Goal: Information Seeking & Learning: Find specific fact

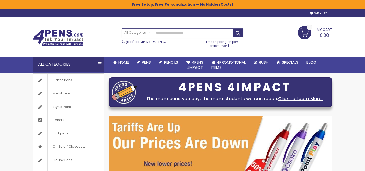
drag, startPoint x: 0, startPoint y: 0, endPoint x: 186, endPoint y: 33, distance: 188.7
click at [186, 33] on input "Search" at bounding box center [182, 33] width 121 height 9
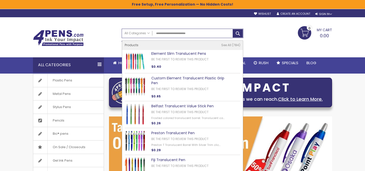
type input "**********"
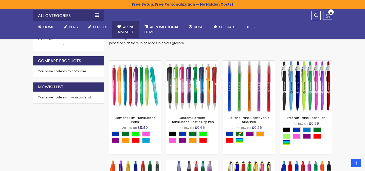
scroll to position [146, 0]
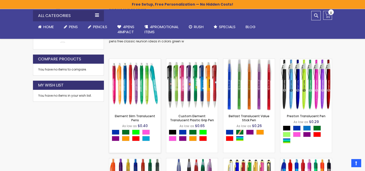
click at [137, 81] on img at bounding box center [134, 84] width 51 height 51
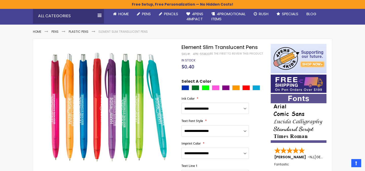
scroll to position [49, 0]
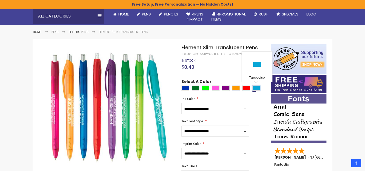
click at [258, 87] on div "Turquoise" at bounding box center [257, 87] width 8 height 5
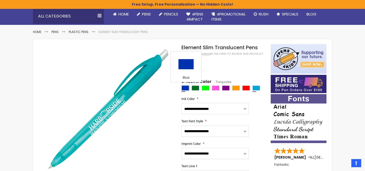
click at [186, 90] on div "Blue" at bounding box center [186, 87] width 8 height 5
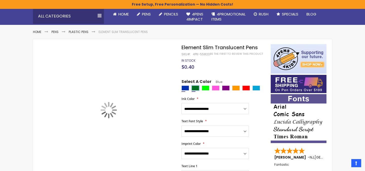
click at [195, 90] on div "Green" at bounding box center [196, 87] width 8 height 5
click at [211, 90] on div at bounding box center [225, 88] width 87 height 6
click at [218, 90] on div "Pink" at bounding box center [216, 87] width 8 height 5
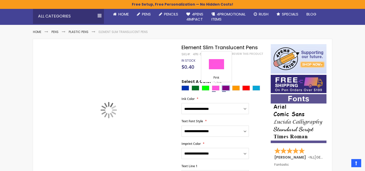
click at [227, 90] on div "Purple" at bounding box center [226, 87] width 8 height 5
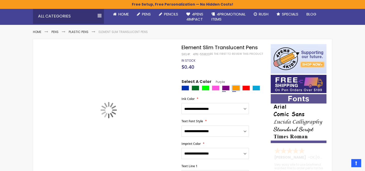
click at [232, 90] on div "Orange" at bounding box center [236, 87] width 8 height 5
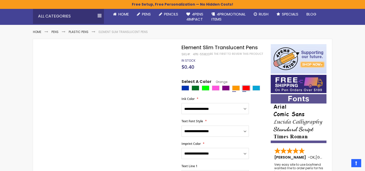
click at [244, 89] on div "Red" at bounding box center [246, 87] width 8 height 5
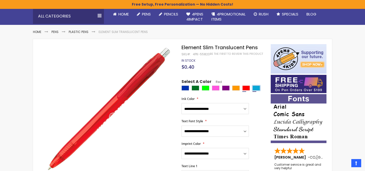
click at [255, 86] on div "Turquoise" at bounding box center [257, 87] width 8 height 5
type input "****"
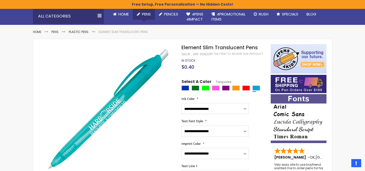
click at [146, 15] on span "Pens" at bounding box center [146, 13] width 9 height 5
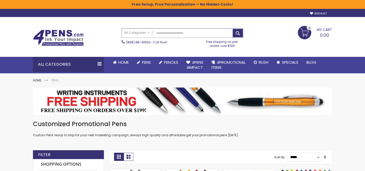
click at [180, 35] on input "Search" at bounding box center [182, 33] width 121 height 9
paste input "**********"
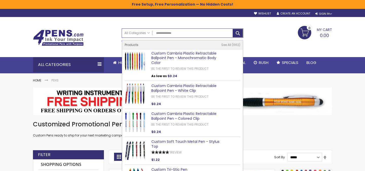
type input "**********"
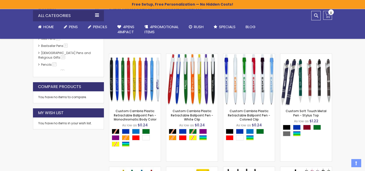
scroll to position [126, 0]
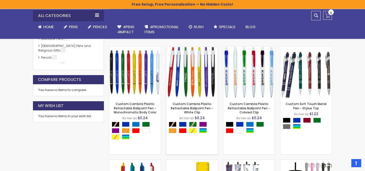
click at [194, 82] on img at bounding box center [191, 72] width 51 height 51
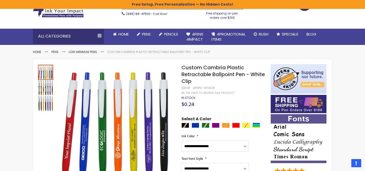
scroll to position [67, 0]
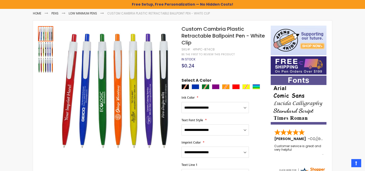
click at [247, 84] on div at bounding box center [225, 87] width 87 height 6
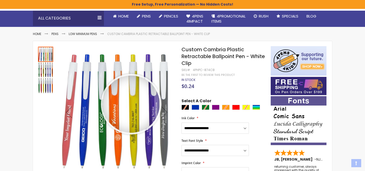
scroll to position [55, 0]
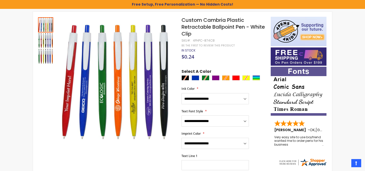
scroll to position [79, 0]
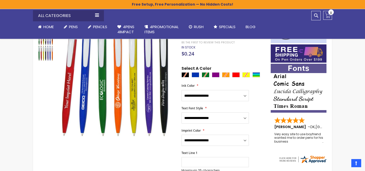
click at [244, 72] on div at bounding box center [225, 75] width 87 height 6
click at [247, 72] on div at bounding box center [225, 75] width 87 height 6
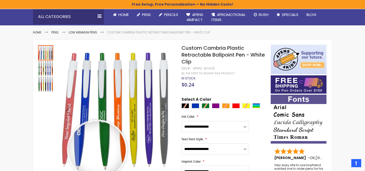
scroll to position [44, 0]
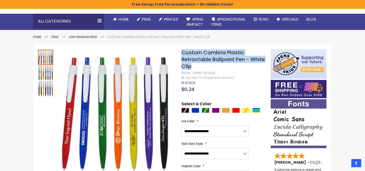
drag, startPoint x: 183, startPoint y: 52, endPoint x: 212, endPoint y: 67, distance: 32.7
click at [212, 67] on h1 "Custom Cambria Plastic Retractable Ballpoint Pen - White Clip" at bounding box center [224, 59] width 84 height 21
copy span "Custom Cambria Plastic Retractable Ballpoint Pen - White Clip"
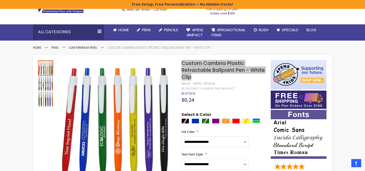
scroll to position [0, 0]
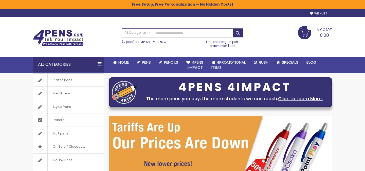
click at [171, 34] on input "Search" at bounding box center [182, 33] width 121 height 9
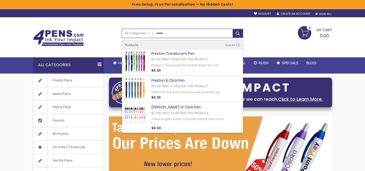
type input "*******"
click at [131, 64] on img at bounding box center [135, 61] width 21 height 21
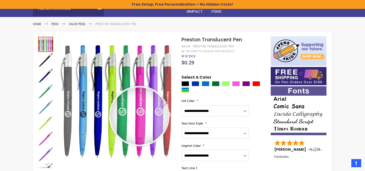
scroll to position [56, 0]
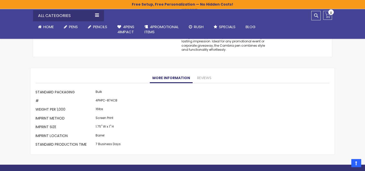
scroll to position [487, 0]
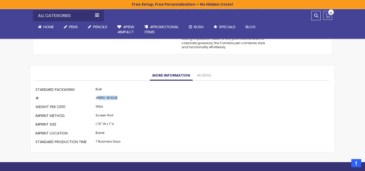
drag, startPoint x: 97, startPoint y: 95, endPoint x: 119, endPoint y: 95, distance: 22.6
click at [119, 95] on td "4PHPC-874CB" at bounding box center [108, 98] width 28 height 9
click at [120, 95] on div "More Information Standard Packaging Bulk # 4PHPC-874CB Weight per 1,000 16lbs I…" at bounding box center [182, 116] width 294 height 61
drag, startPoint x: 121, startPoint y: 95, endPoint x: 98, endPoint y: 95, distance: 23.3
click at [98, 95] on div "More Information Standard Packaging Bulk # 4PHPC-874CB Weight per 1,000 16lbs I…" at bounding box center [182, 116] width 294 height 61
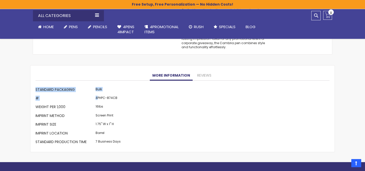
click at [96, 95] on td "4PHPC-874CB" at bounding box center [108, 98] width 28 height 9
drag, startPoint x: 95, startPoint y: 94, endPoint x: 130, endPoint y: 92, distance: 34.8
click at [130, 92] on div "More Information Standard Packaging Bulk # 4PHPC-874CB Weight per 1,000 16lbs I…" at bounding box center [182, 116] width 294 height 61
click at [118, 94] on td "4PHPC-874CB" at bounding box center [108, 98] width 28 height 9
drag, startPoint x: 117, startPoint y: 94, endPoint x: 96, endPoint y: 95, distance: 21.3
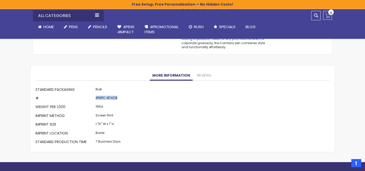
click at [96, 95] on td "4PHPC-874CB" at bounding box center [108, 98] width 28 height 9
copy td "4PHPC-874CB"
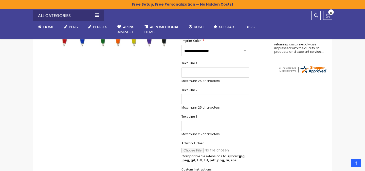
scroll to position [27, 0]
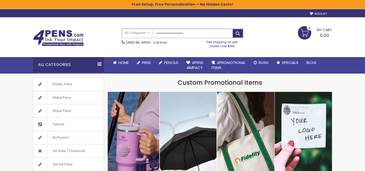
click at [170, 34] on input "Search" at bounding box center [182, 33] width 121 height 9
paste input "**********"
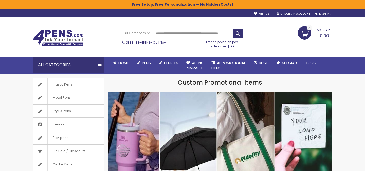
type input "**********"
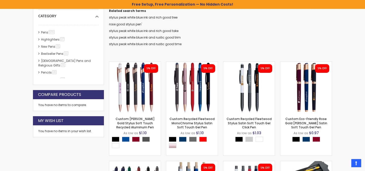
scroll to position [120, 0]
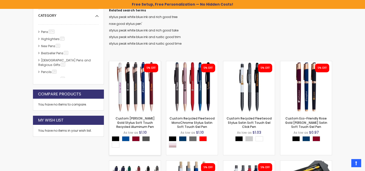
click at [149, 76] on img at bounding box center [134, 86] width 51 height 51
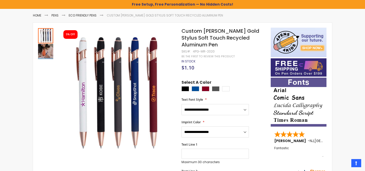
scroll to position [60, 0]
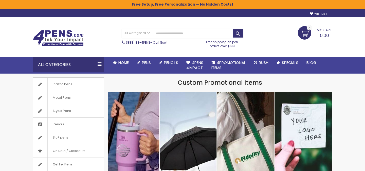
click at [170, 35] on input "Search" at bounding box center [182, 33] width 121 height 9
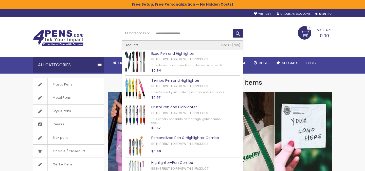
type input "**********"
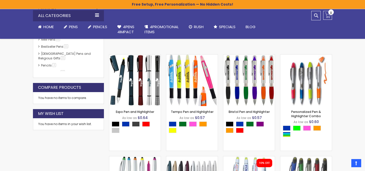
scroll to position [111, 0]
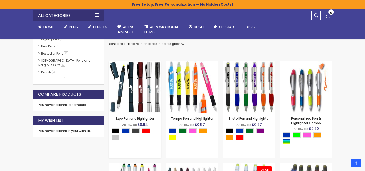
click at [138, 88] on img at bounding box center [134, 86] width 51 height 51
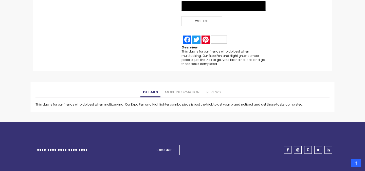
scroll to position [437, 0]
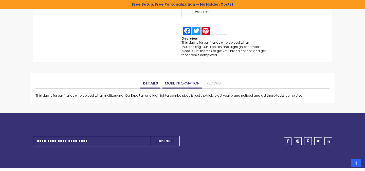
click at [178, 88] on link "More Information" at bounding box center [183, 83] width 40 height 10
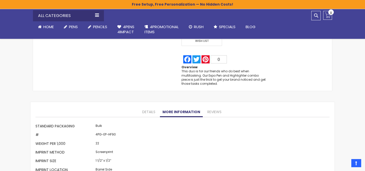
scroll to position [407, 0]
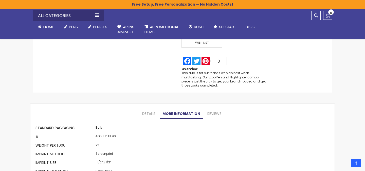
click at [109, 136] on td "4PG-EP-HF90" at bounding box center [108, 137] width 28 height 9
copy td "HF90"
